Goal: Information Seeking & Learning: Learn about a topic

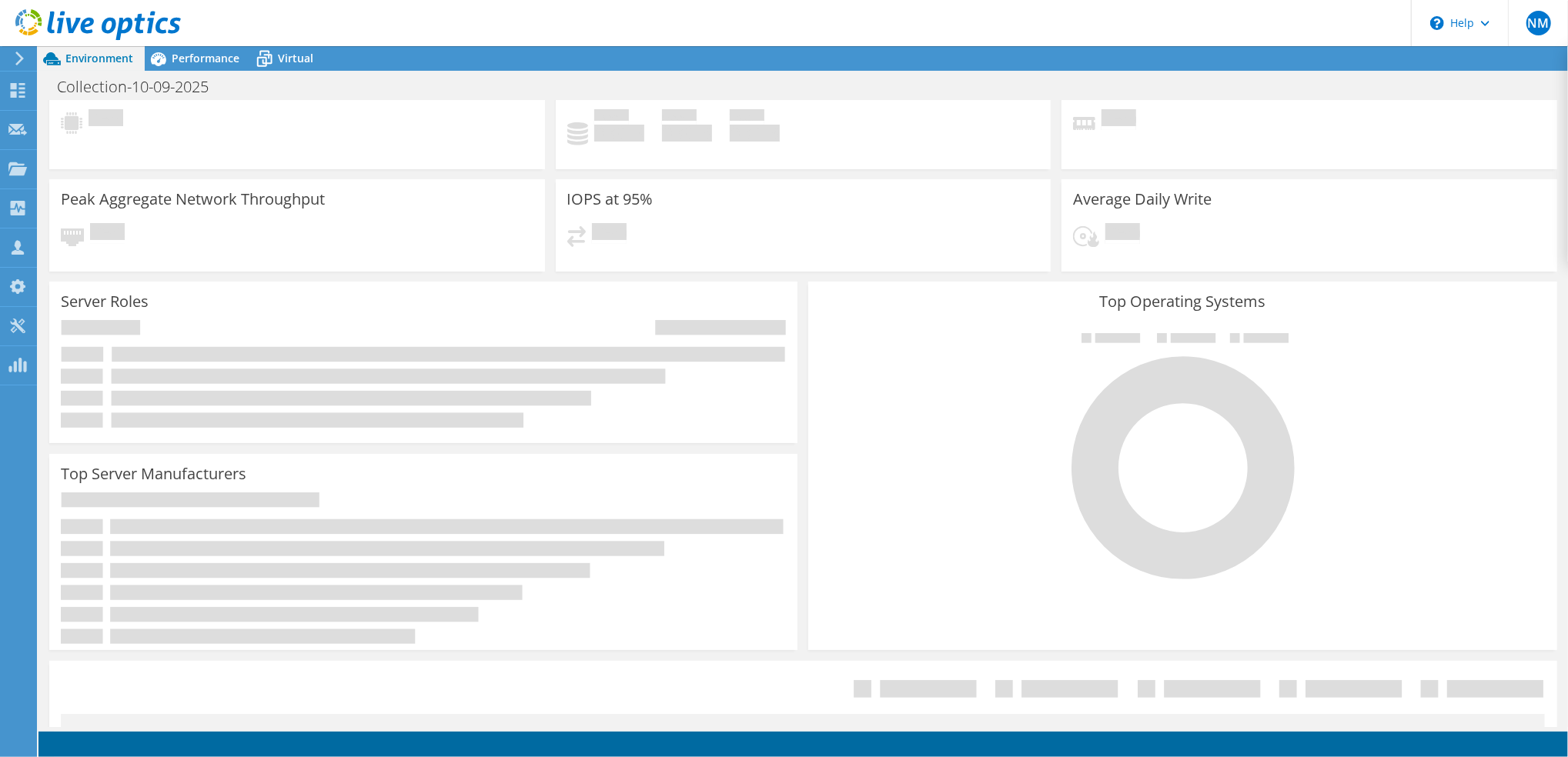
scroll to position [102, 0]
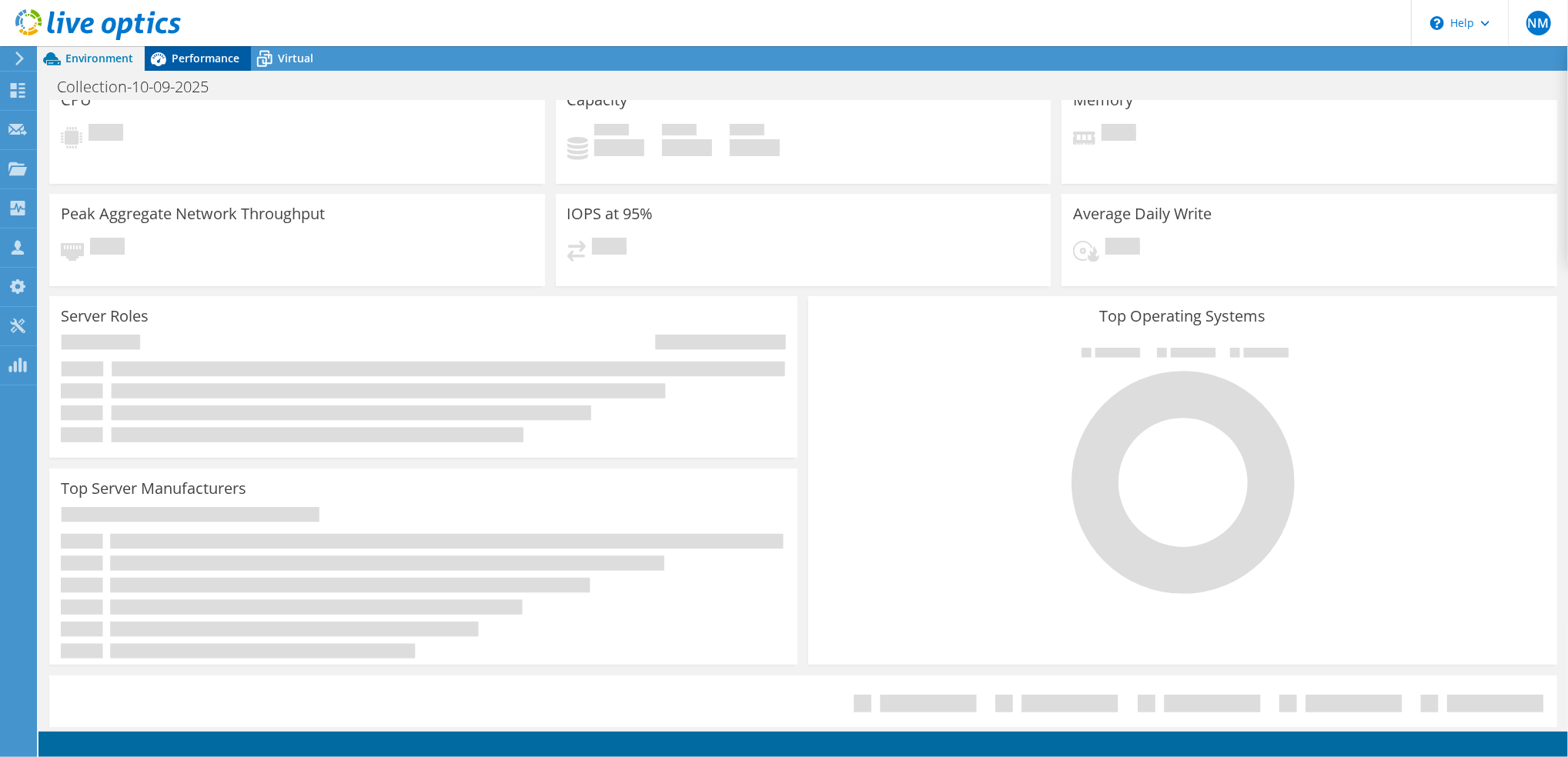
click at [199, 57] on span "Performance" at bounding box center [205, 57] width 68 height 15
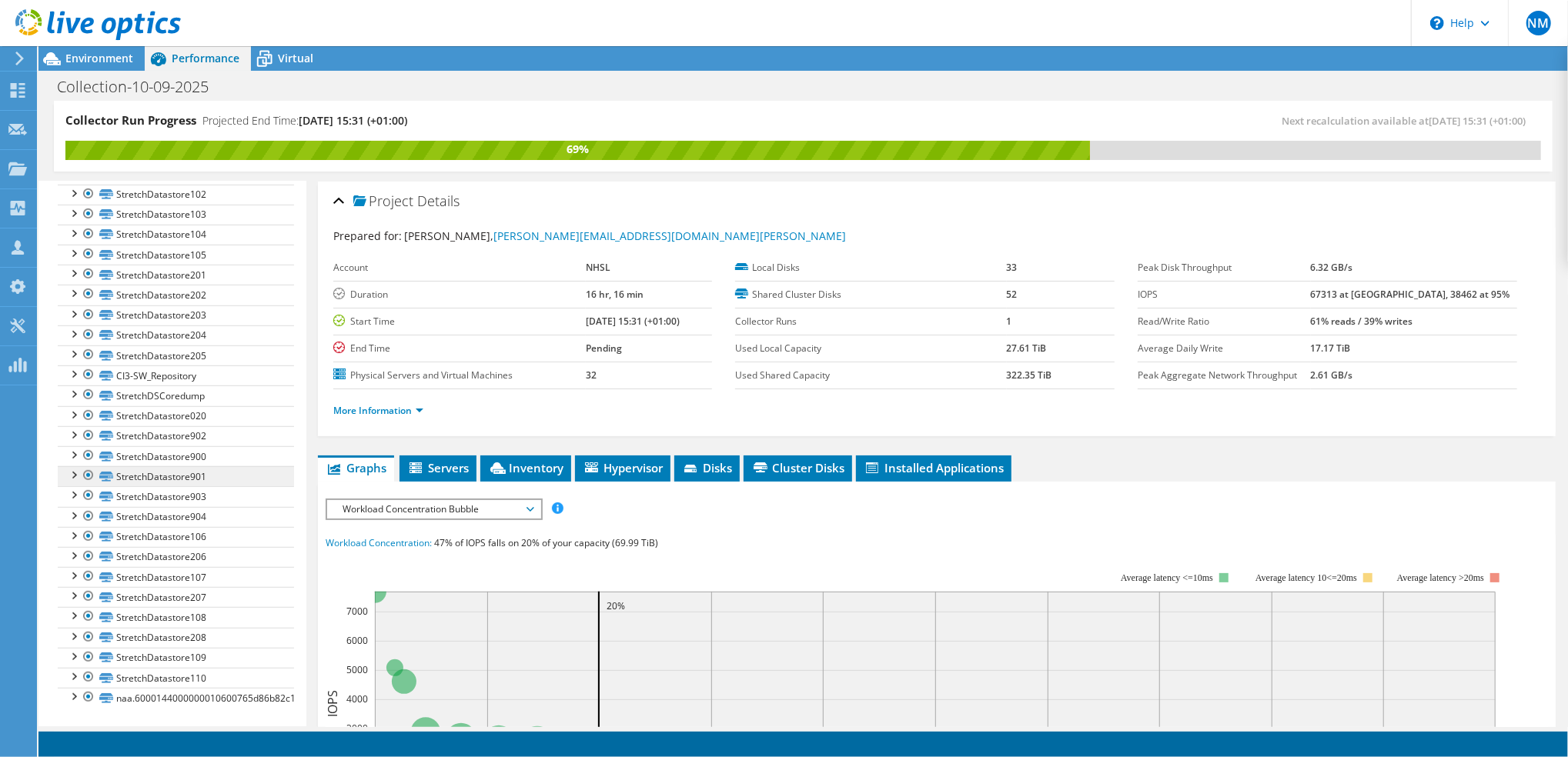
scroll to position [557, 0]
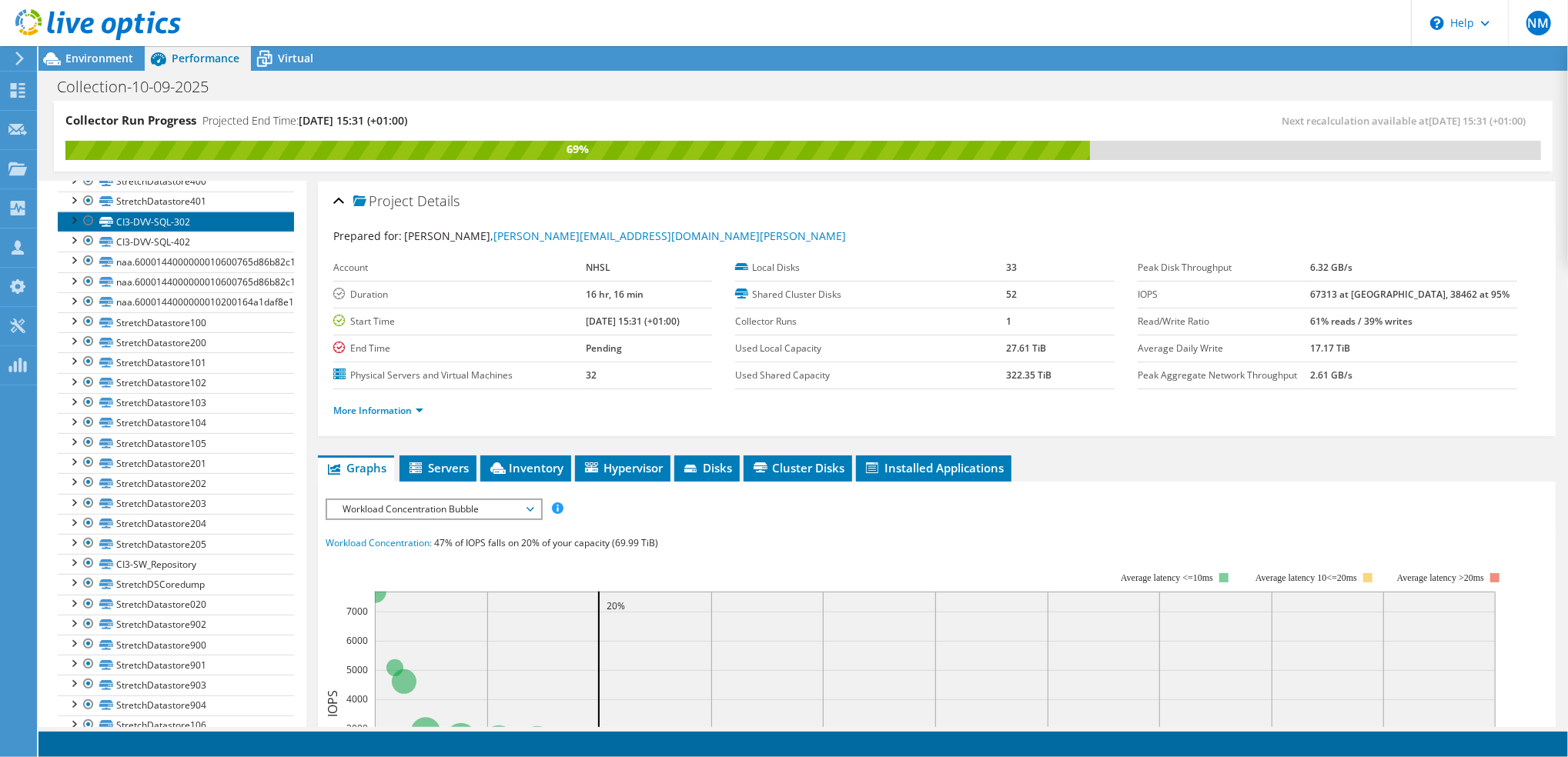
click at [132, 231] on link "CI3-DVV-SQL-302" at bounding box center [175, 221] width 236 height 20
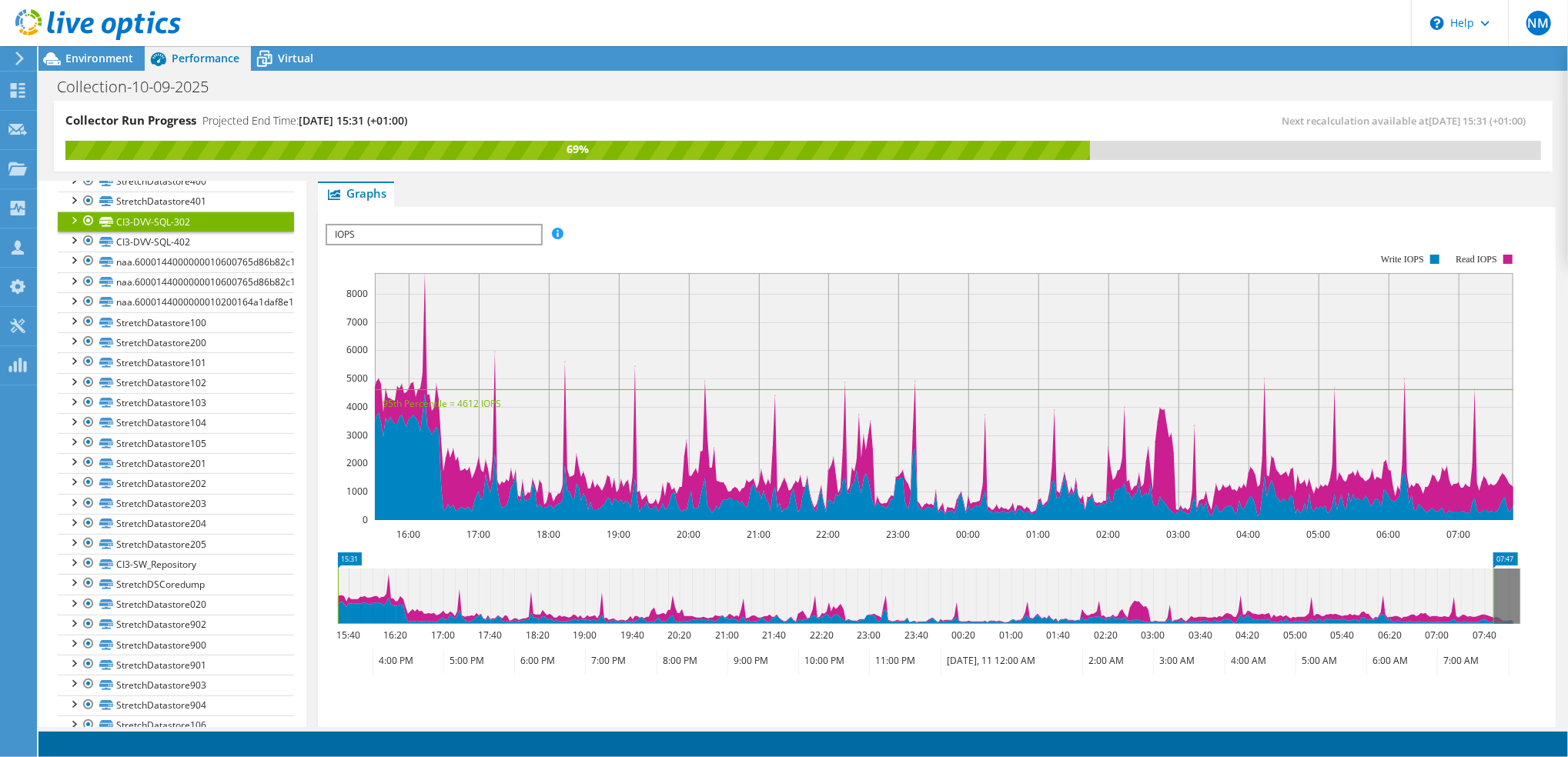
scroll to position [307, 0]
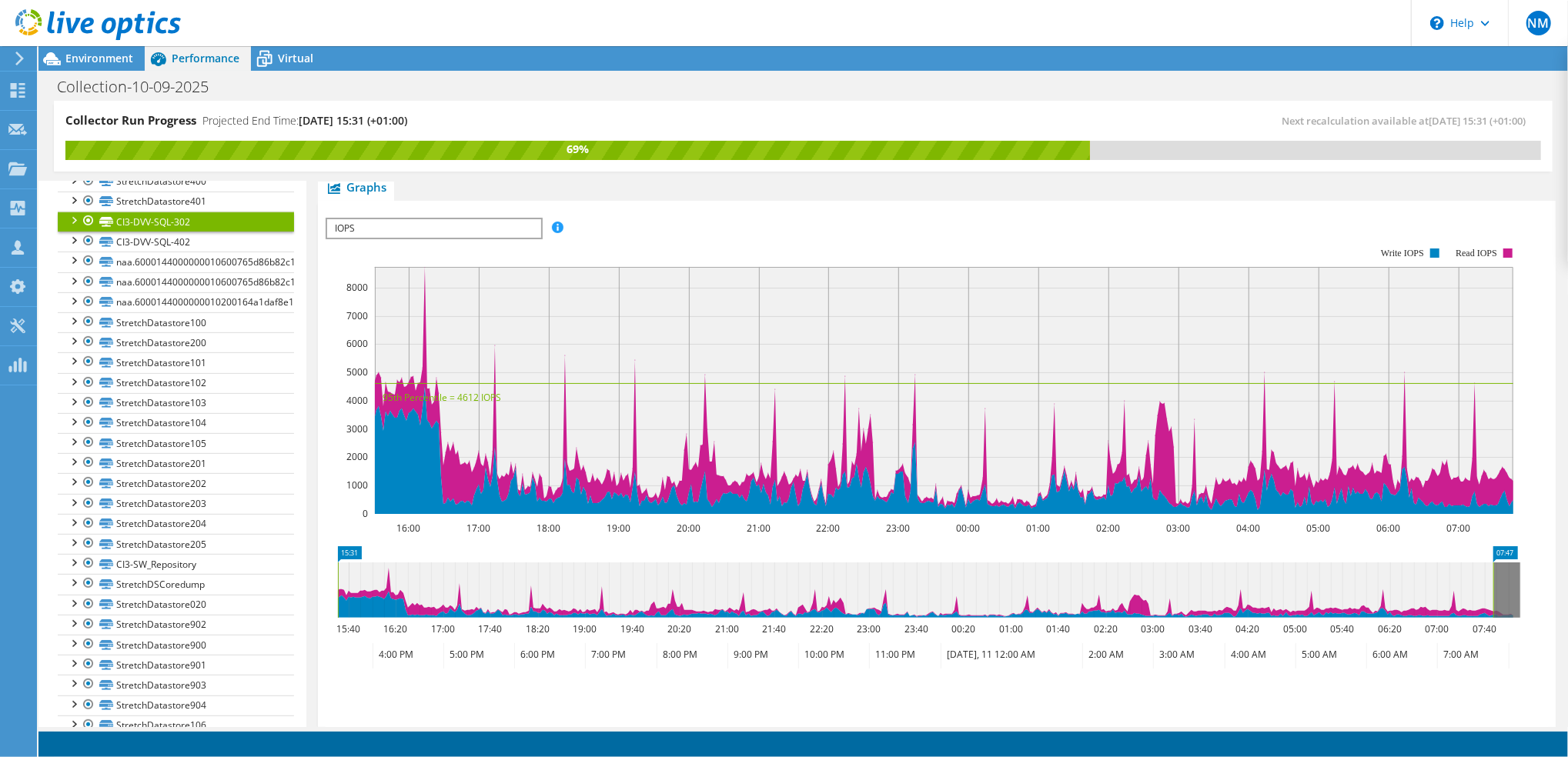
click at [524, 230] on span "IOPS" at bounding box center [433, 228] width 213 height 19
click at [456, 298] on li "Latency" at bounding box center [433, 302] width 213 height 19
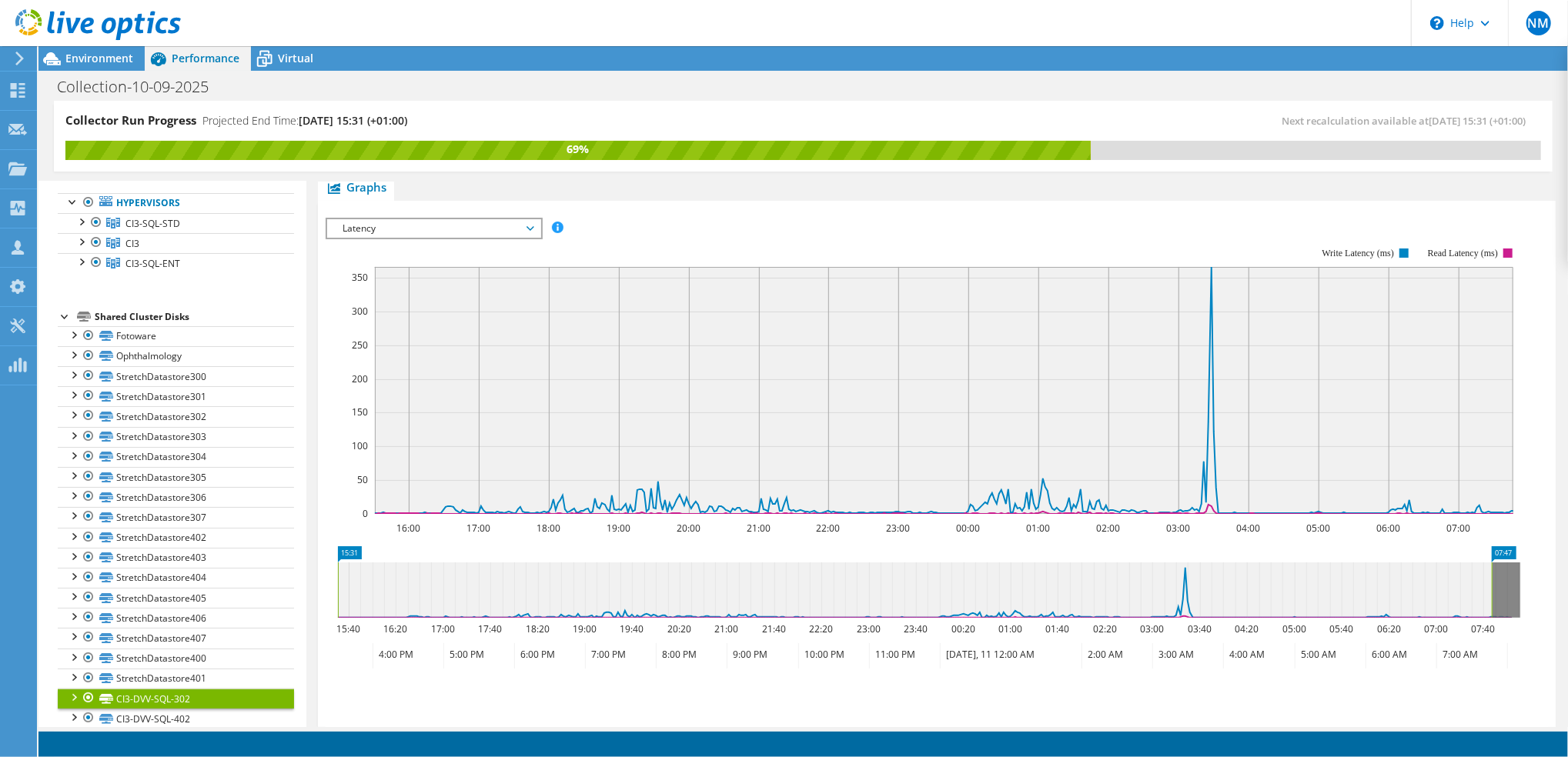
scroll to position [0, 0]
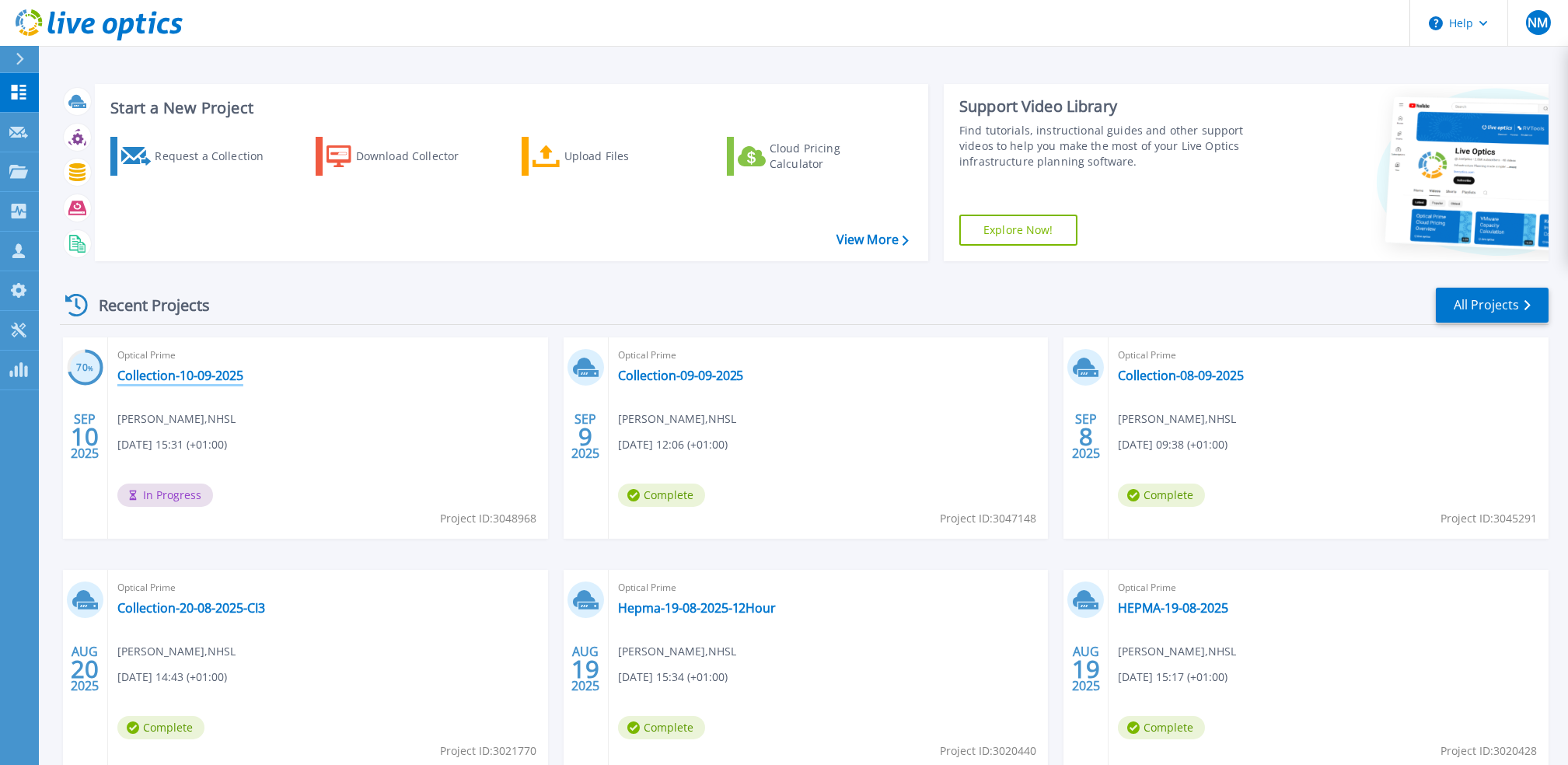
click at [164, 378] on link "Collection-10-09-2025" at bounding box center [180, 375] width 126 height 15
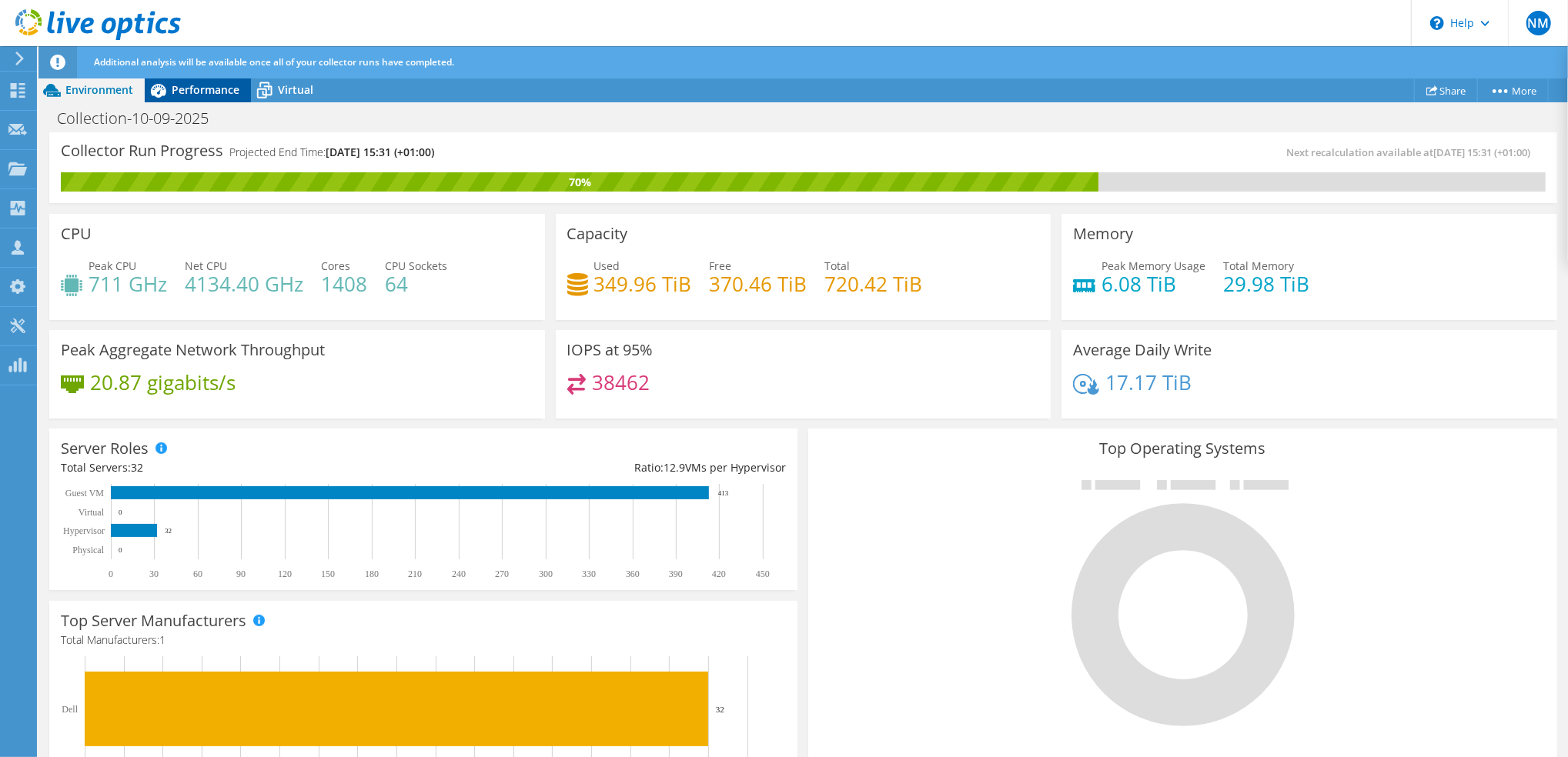
click at [216, 90] on span "Performance" at bounding box center [205, 89] width 68 height 15
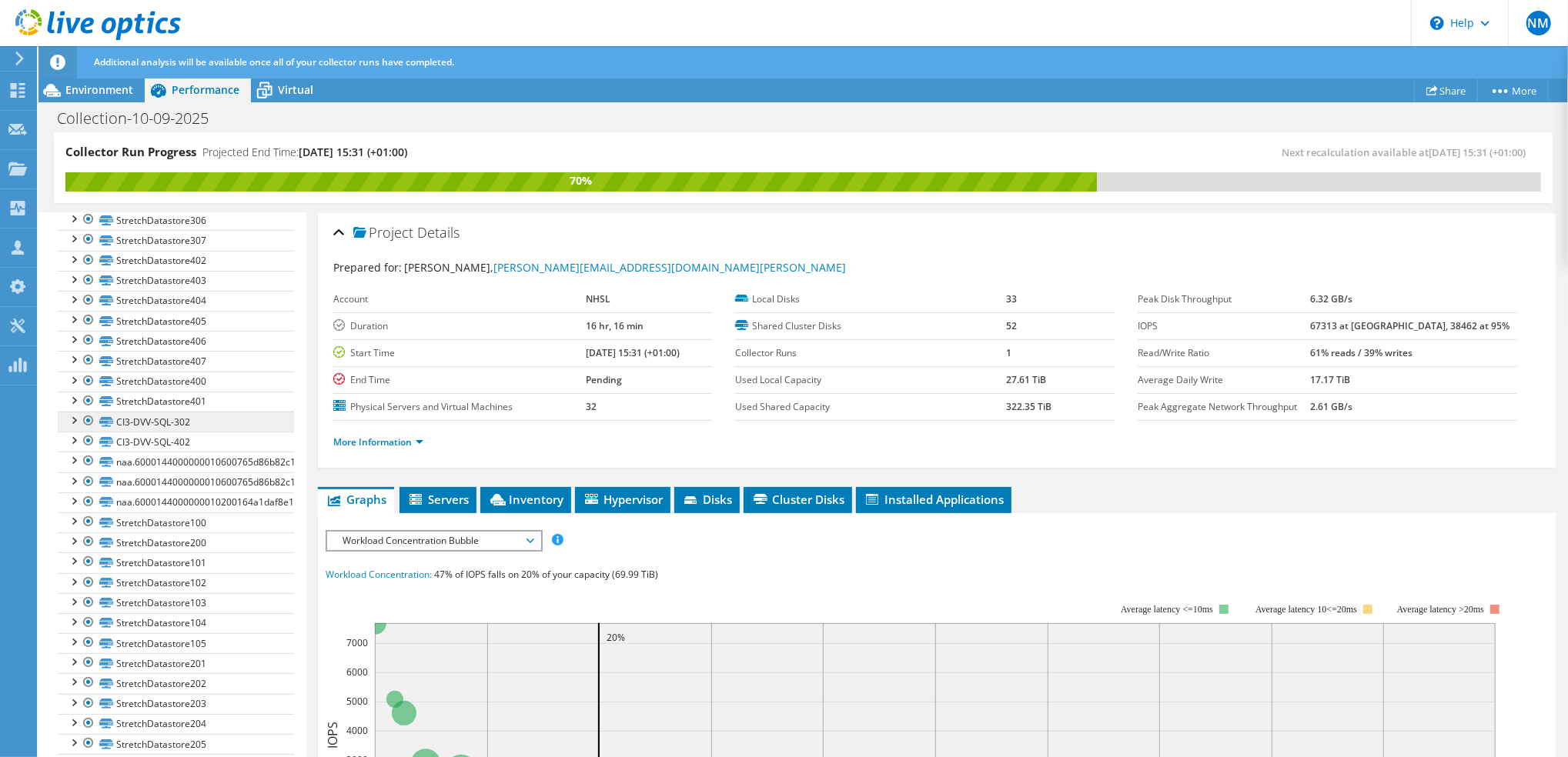
scroll to position [512, 0]
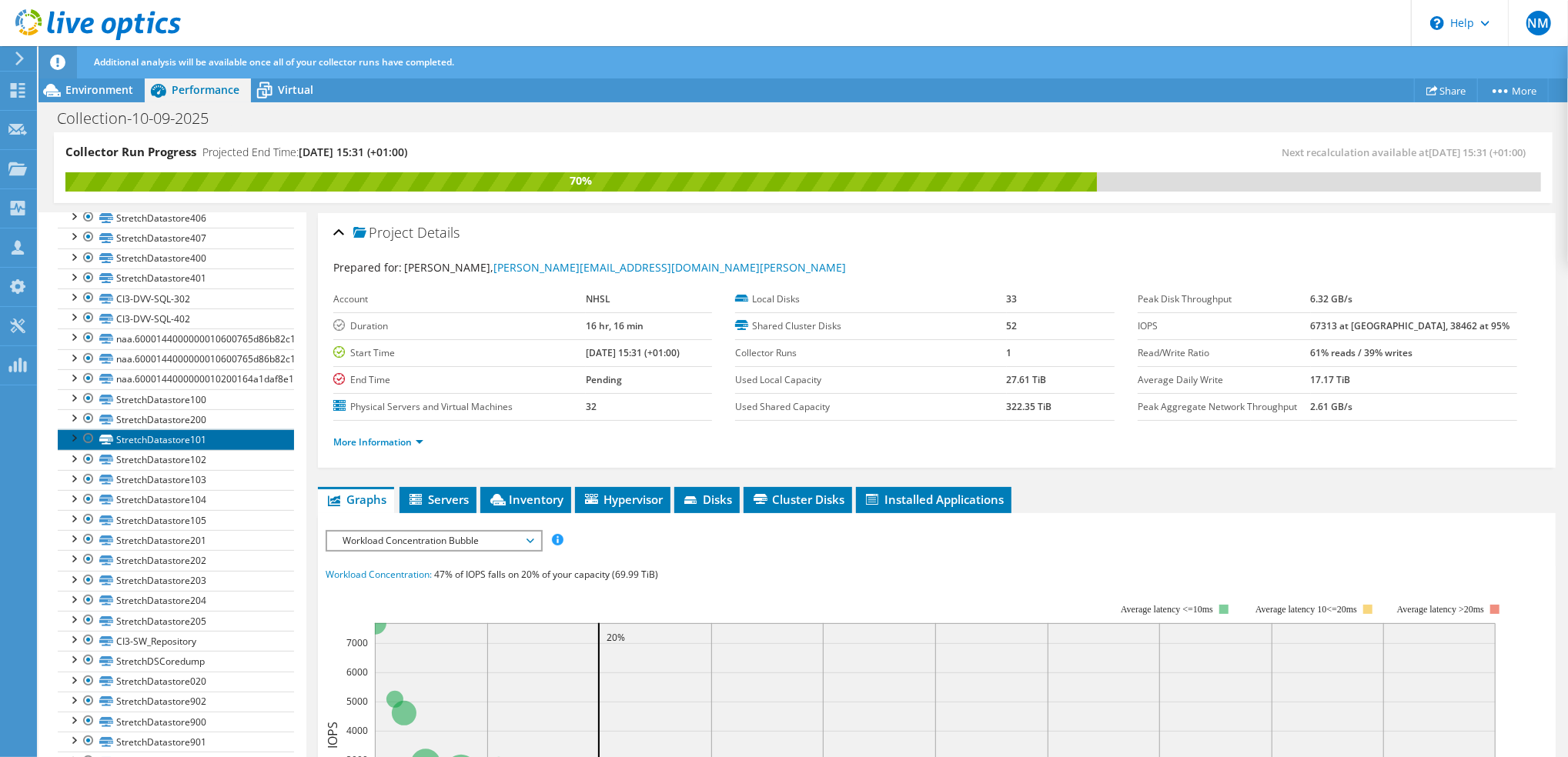
click at [113, 450] on link "StretchDatastore101" at bounding box center [175, 439] width 236 height 20
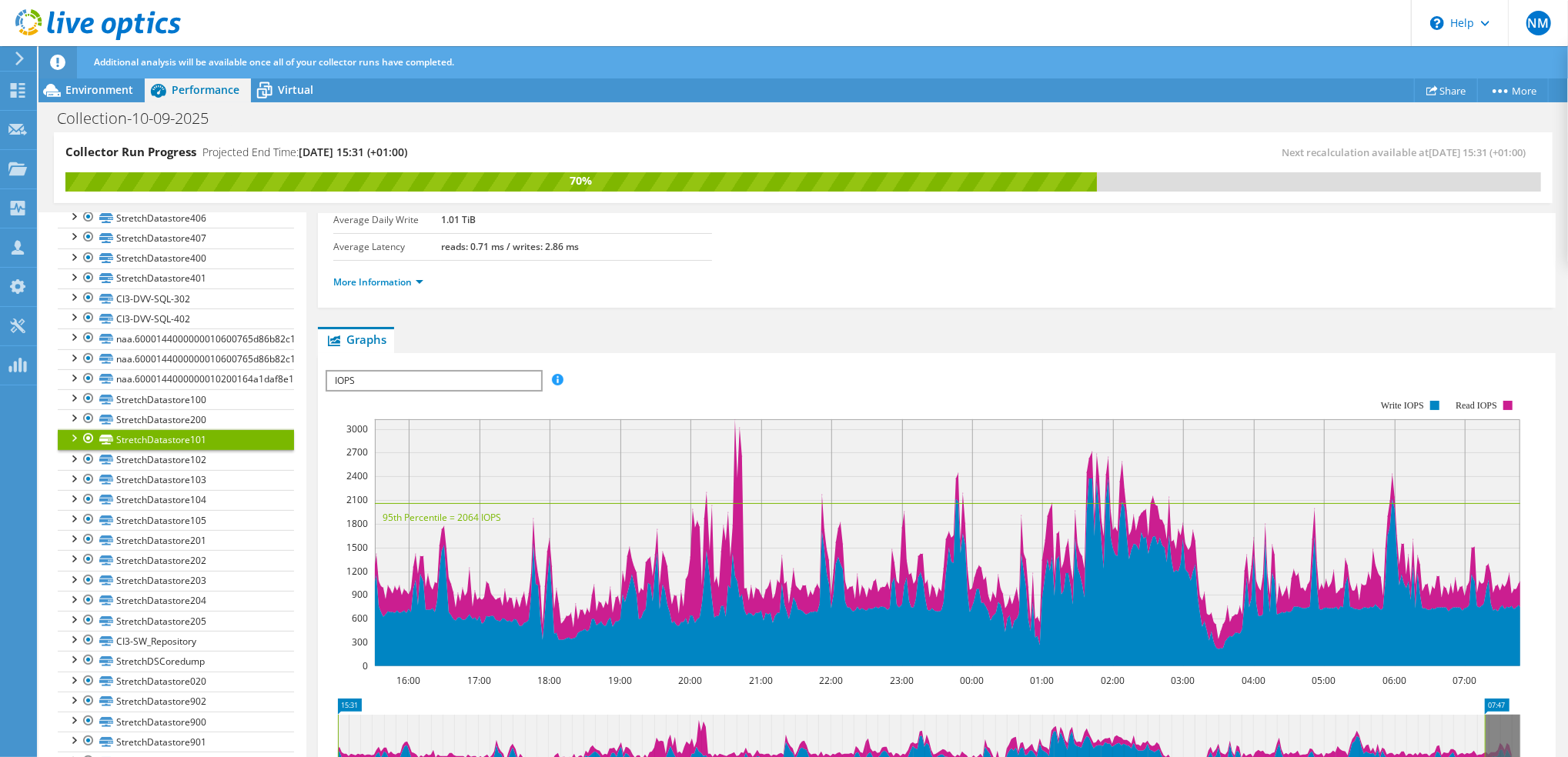
scroll to position [205, 0]
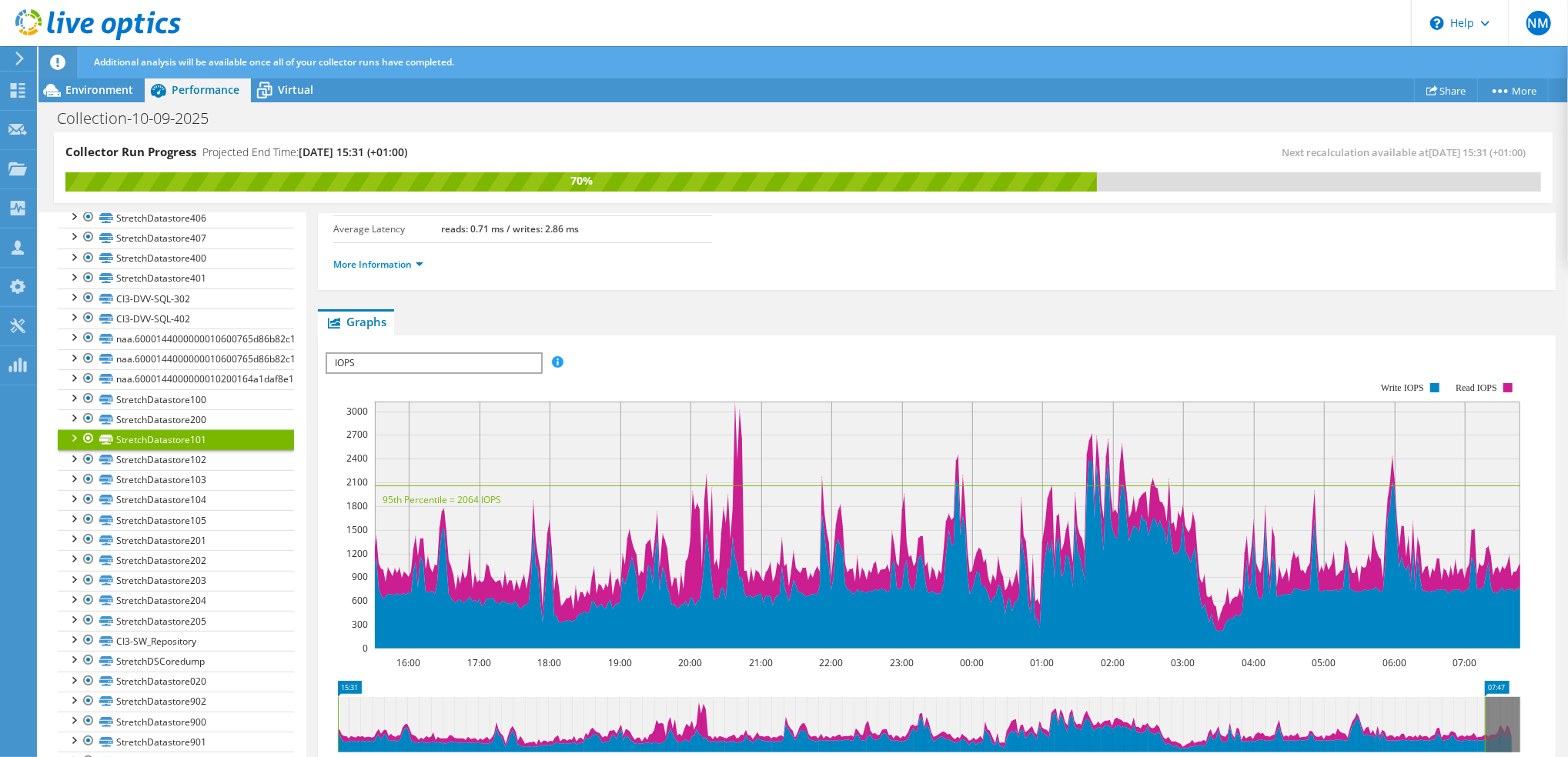
click at [528, 361] on span "IOPS" at bounding box center [433, 363] width 213 height 19
click at [472, 435] on li "Latency" at bounding box center [433, 436] width 213 height 19
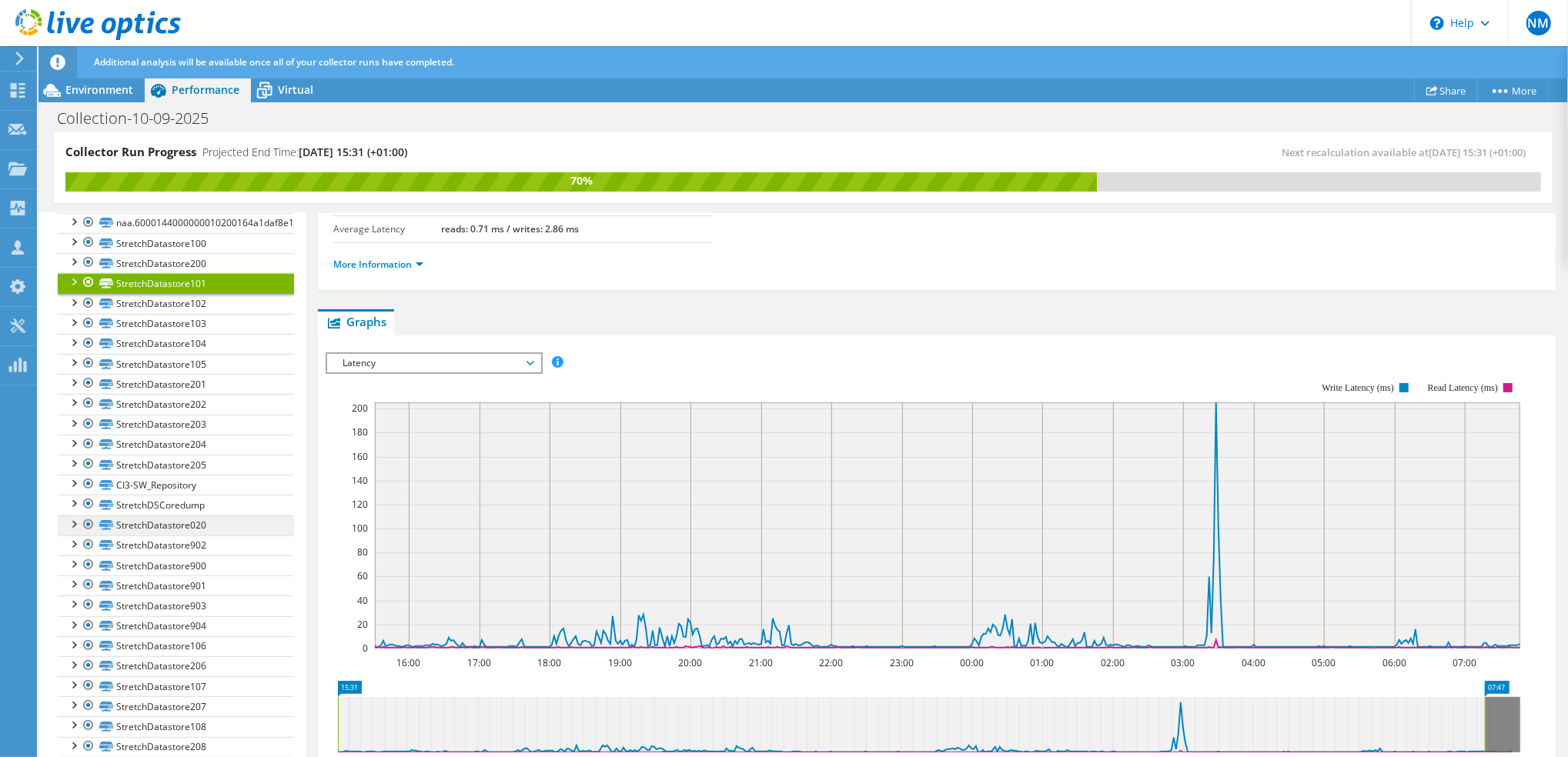
scroll to position [761, 0]
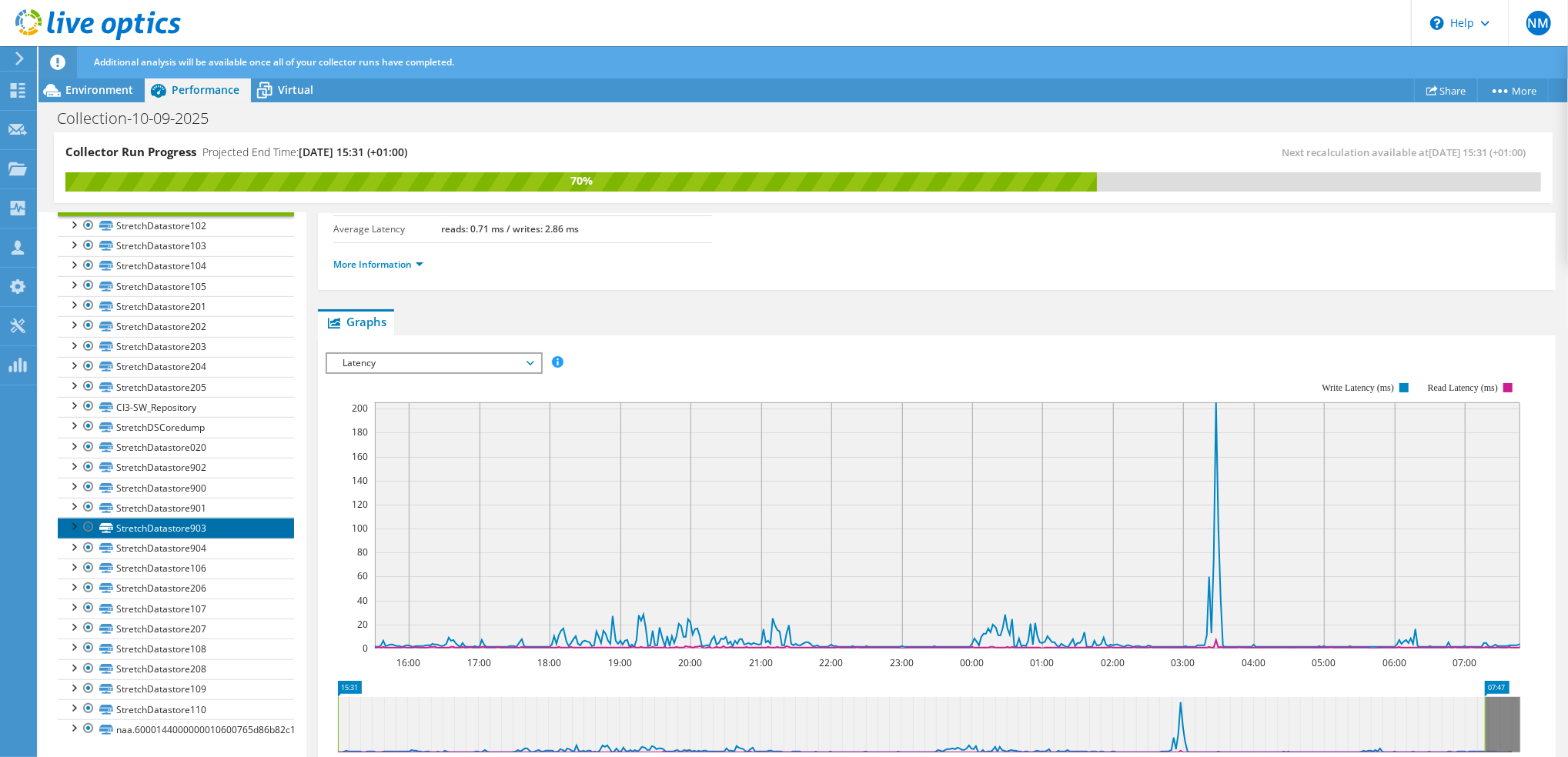
click at [176, 531] on link "StretchDatastore903" at bounding box center [175, 527] width 236 height 20
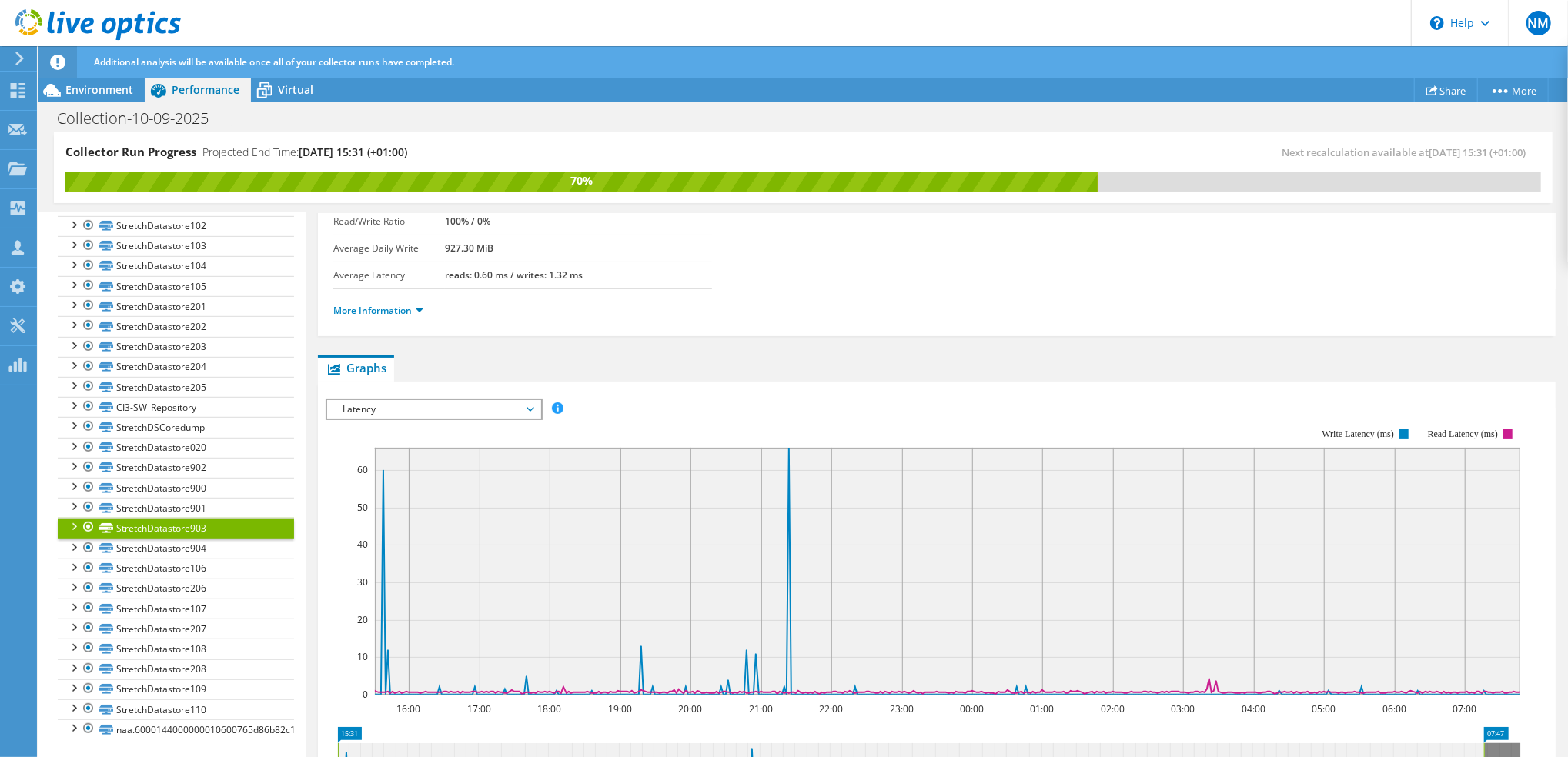
scroll to position [307, 0]
